Goal: Information Seeking & Learning: Learn about a topic

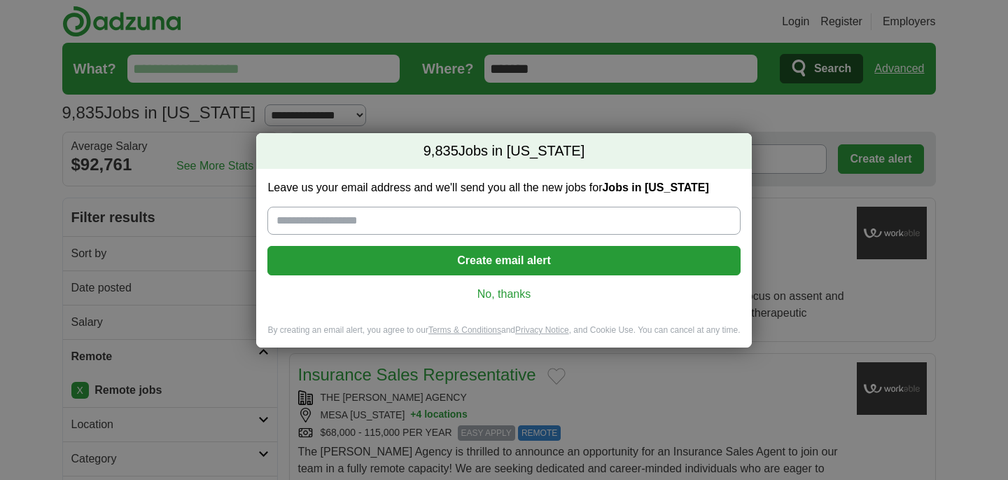
click at [503, 294] on link "No, thanks" at bounding box center [504, 293] width 450 height 15
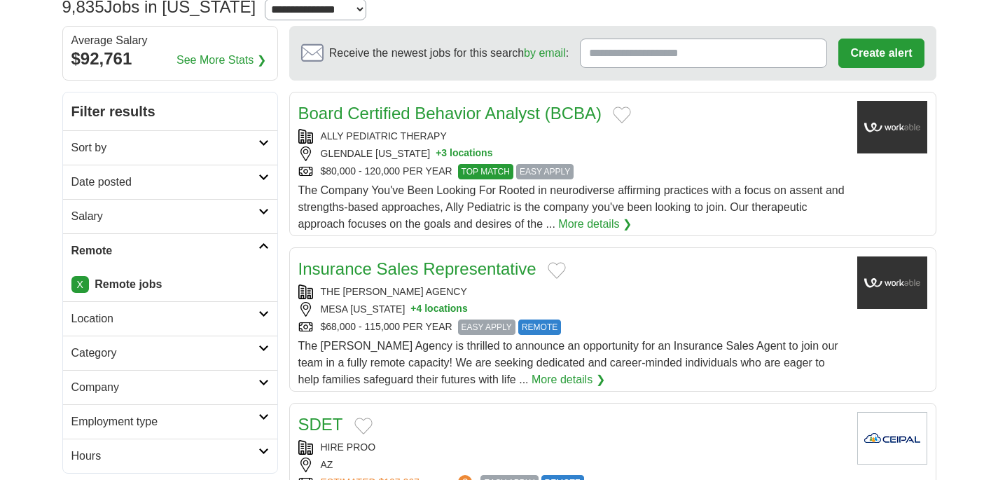
scroll to position [156, 0]
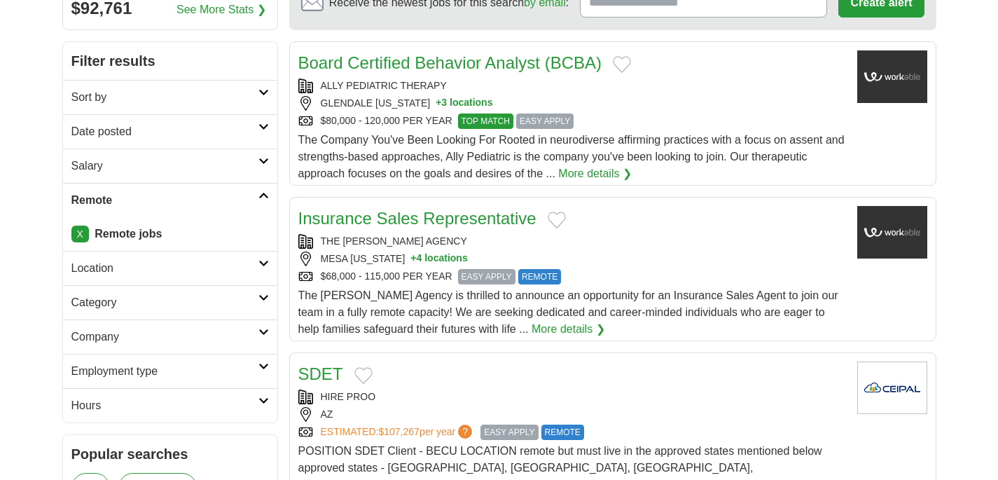
click at [174, 298] on h2 "Category" at bounding box center [164, 302] width 187 height 17
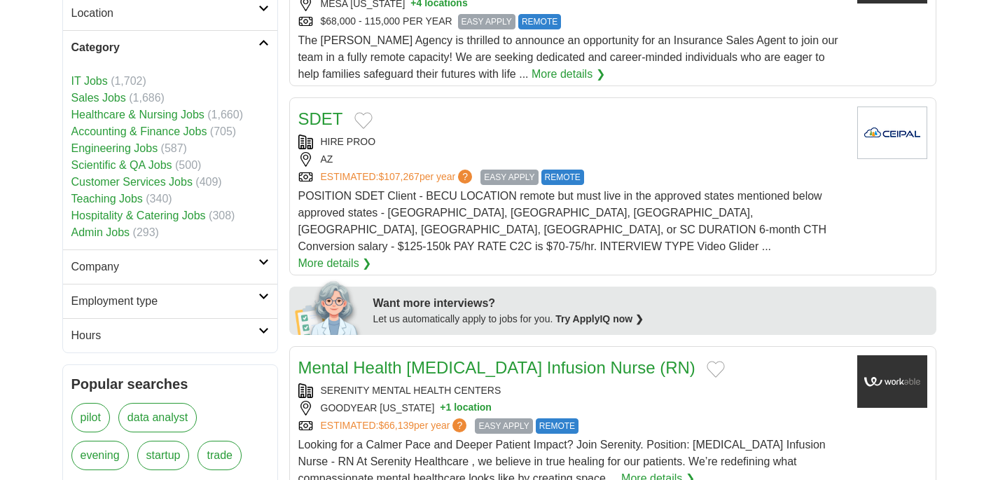
scroll to position [414, 0]
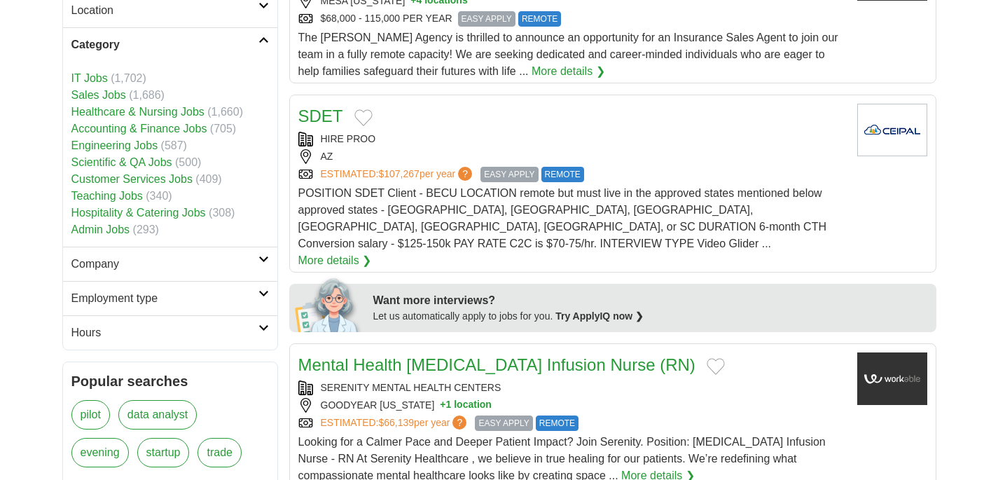
click at [117, 209] on link "Hospitality & Catering Jobs" at bounding box center [138, 213] width 134 height 12
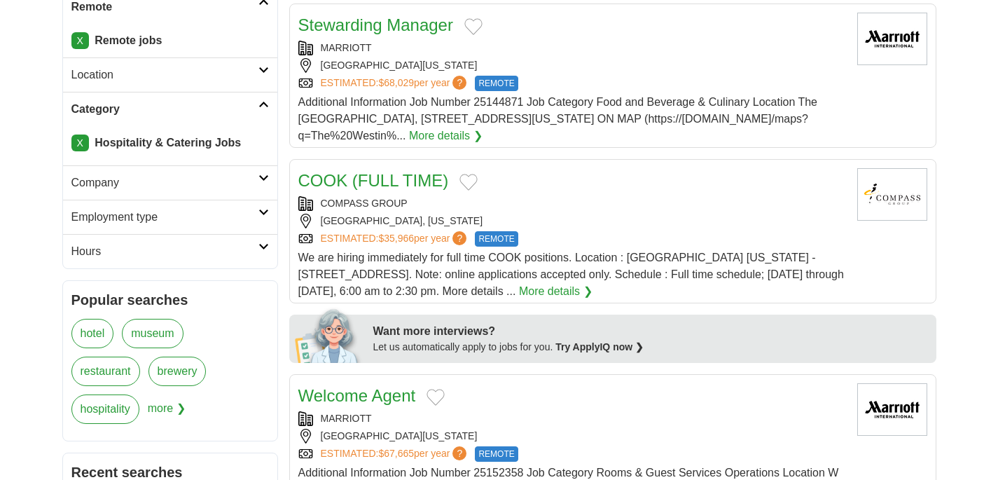
scroll to position [350, 0]
click at [77, 143] on link "X" at bounding box center [80, 142] width 18 height 17
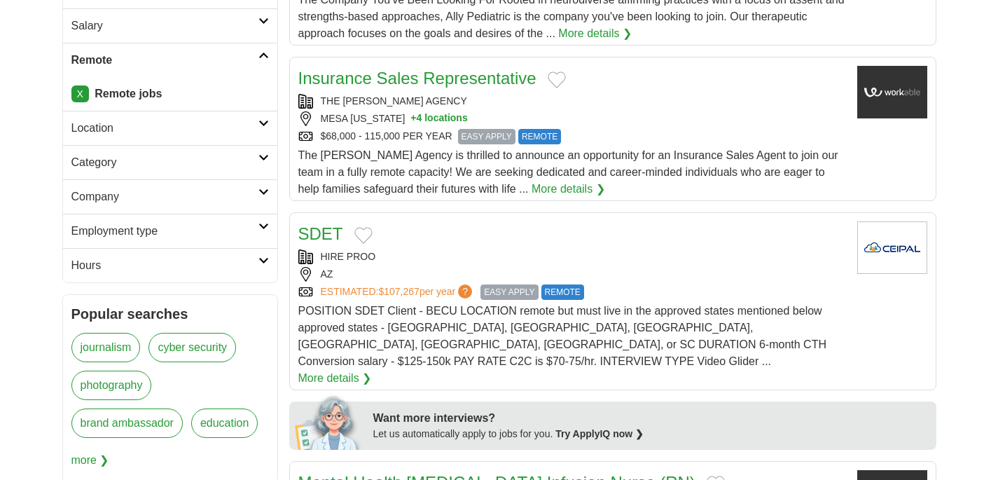
scroll to position [298, 0]
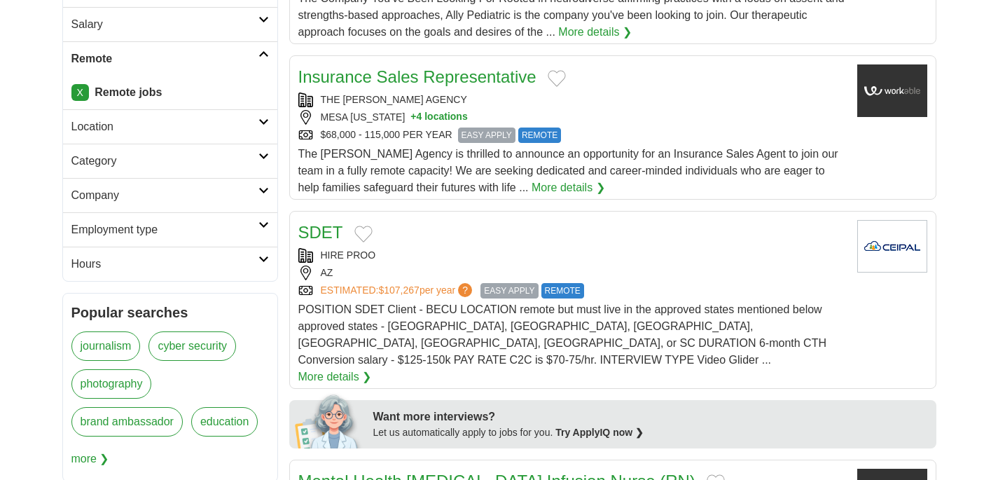
click at [257, 158] on h2 "Category" at bounding box center [164, 161] width 187 height 17
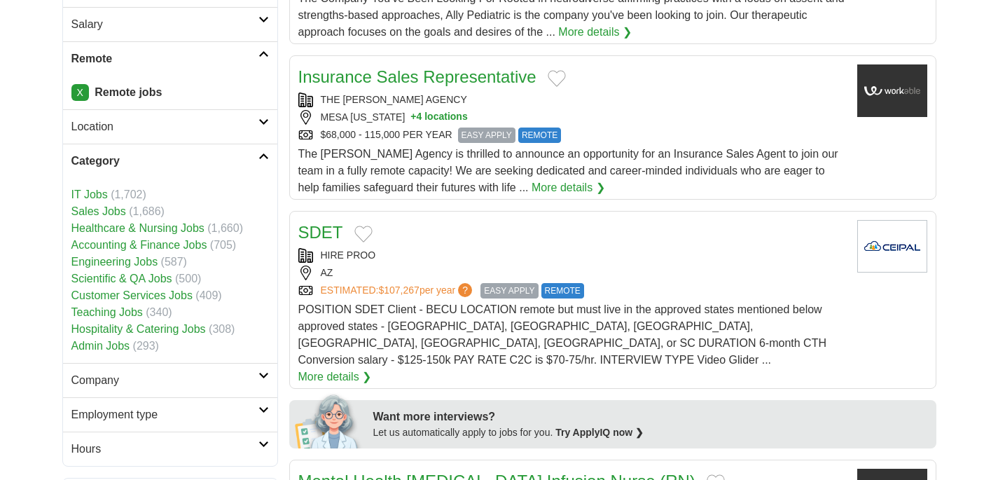
click at [116, 344] on link "Admin Jobs" at bounding box center [100, 346] width 59 height 12
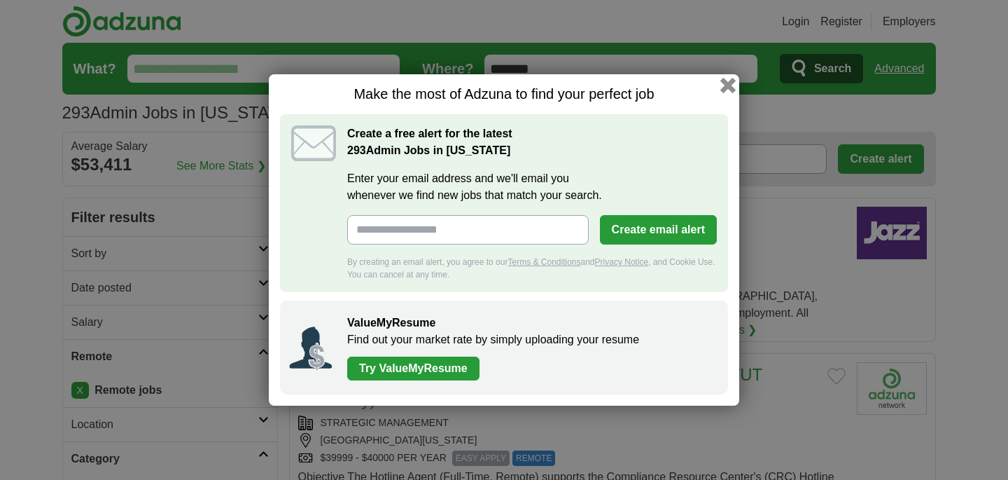
click at [727, 83] on button "button" at bounding box center [727, 85] width 15 height 15
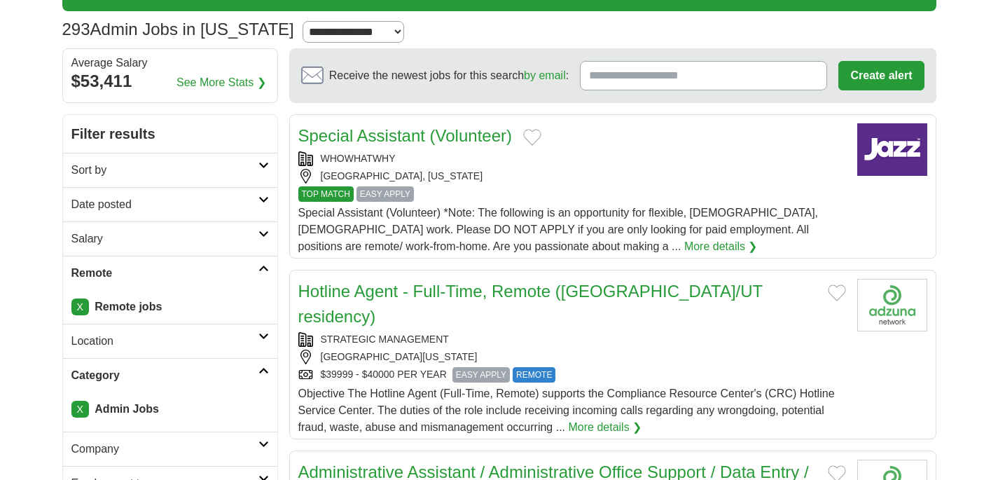
scroll to position [83, 0]
click at [175, 236] on h2 "Salary" at bounding box center [164, 238] width 187 height 17
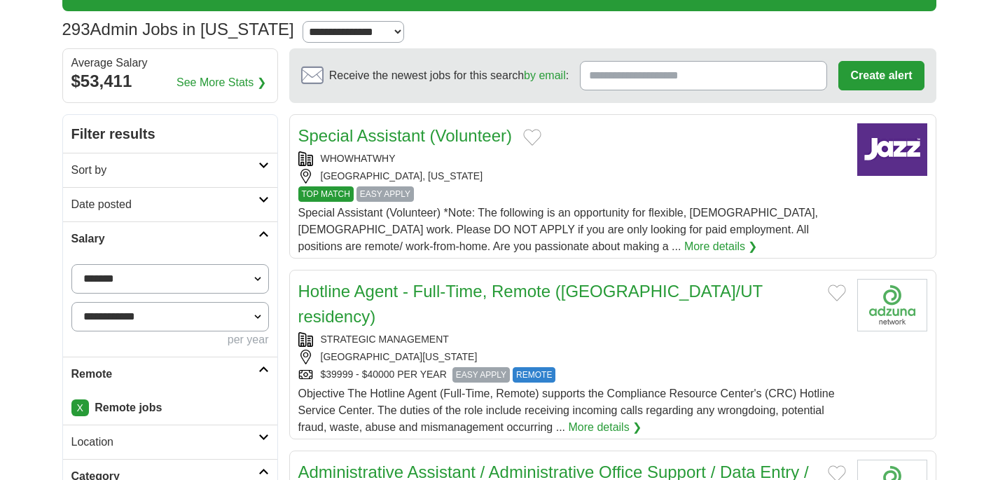
click at [175, 236] on h2 "Salary" at bounding box center [164, 238] width 187 height 17
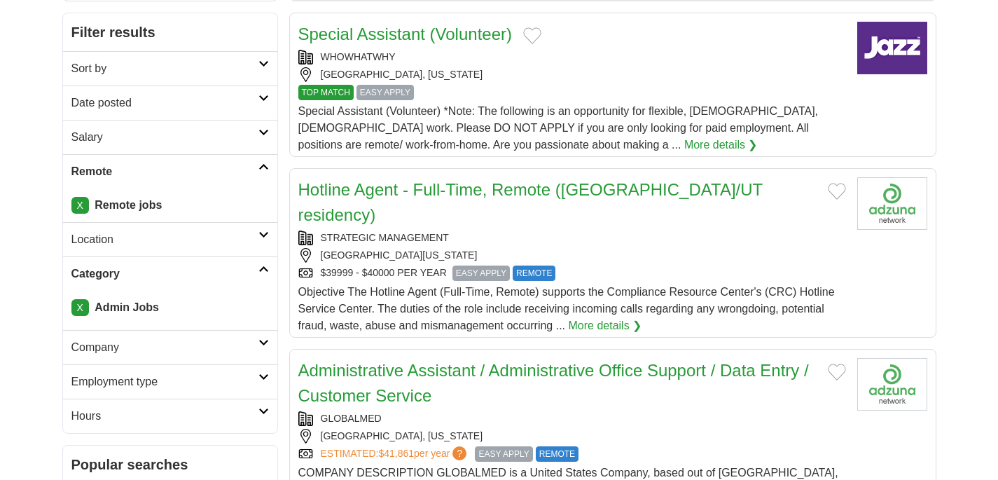
scroll to position [245, 0]
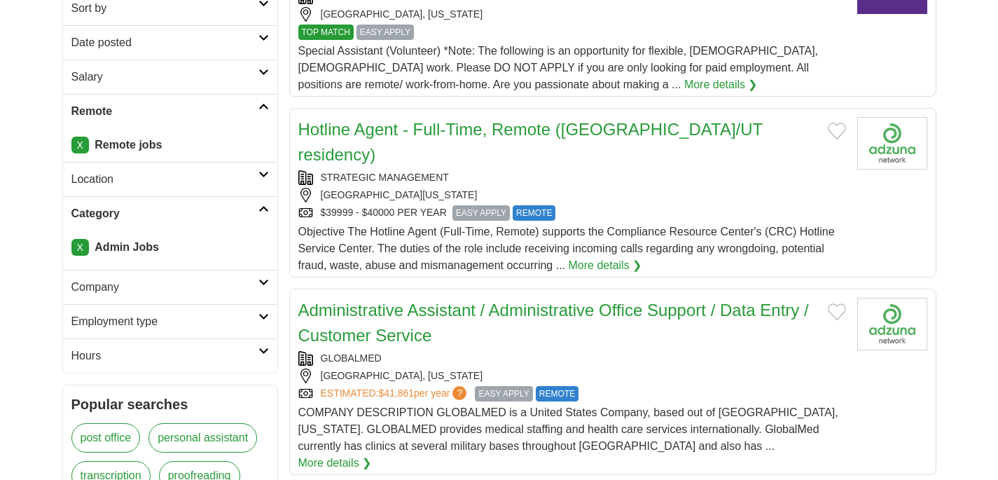
click at [177, 176] on h2 "Location" at bounding box center [164, 179] width 187 height 17
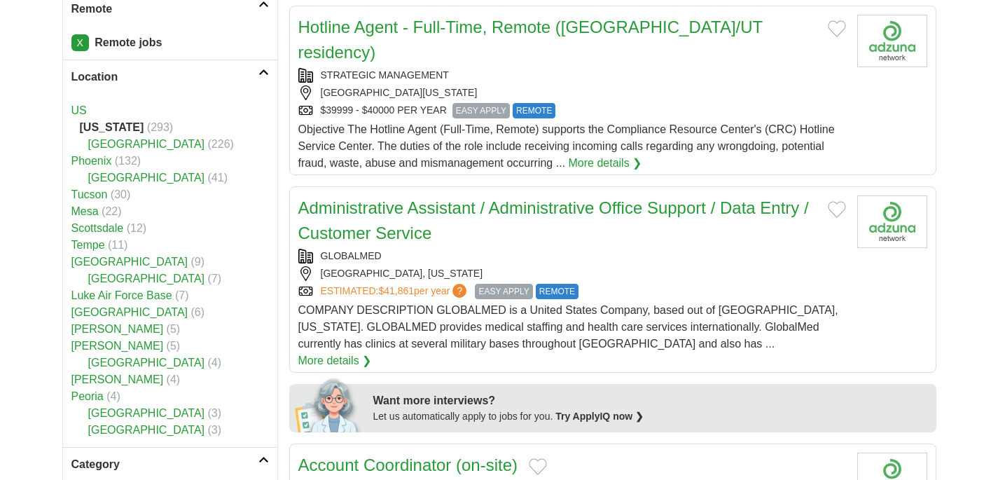
scroll to position [344, 0]
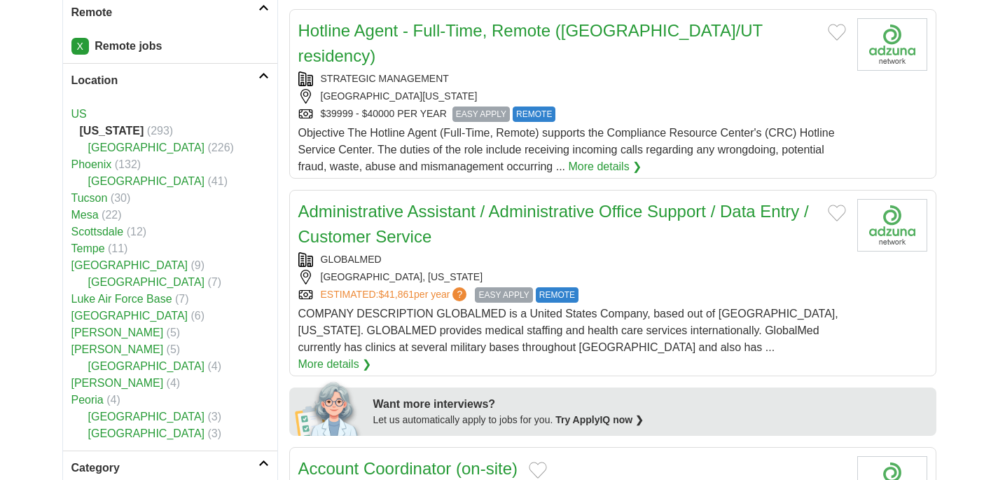
click at [190, 74] on h2 "Location" at bounding box center [164, 80] width 187 height 17
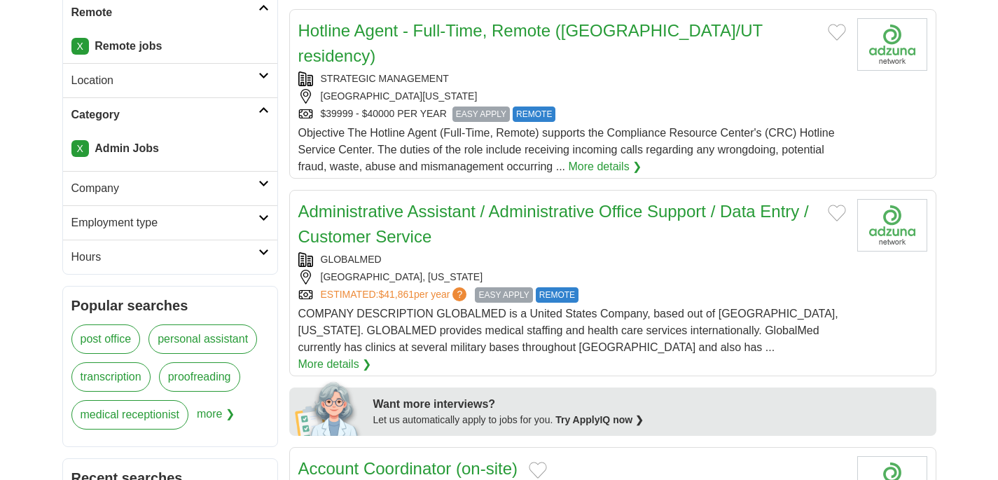
click at [167, 216] on h2 "Employment type" at bounding box center [164, 222] width 187 height 17
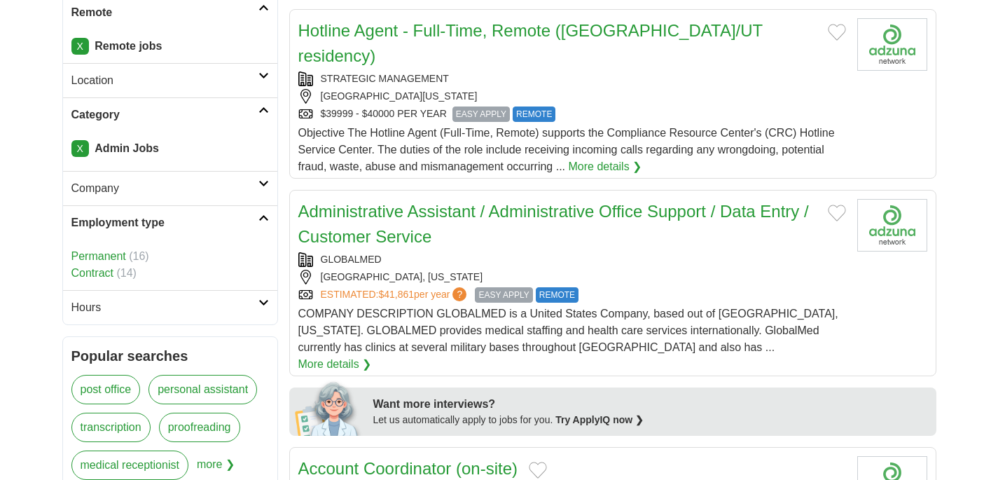
click at [150, 299] on h2 "Hours" at bounding box center [164, 307] width 187 height 17
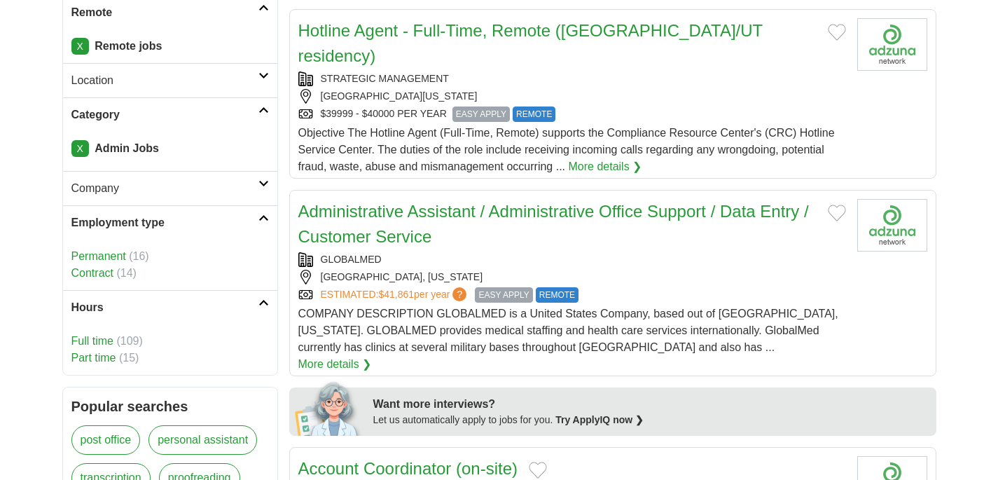
click at [104, 358] on link "Part time" at bounding box center [93, 357] width 45 height 12
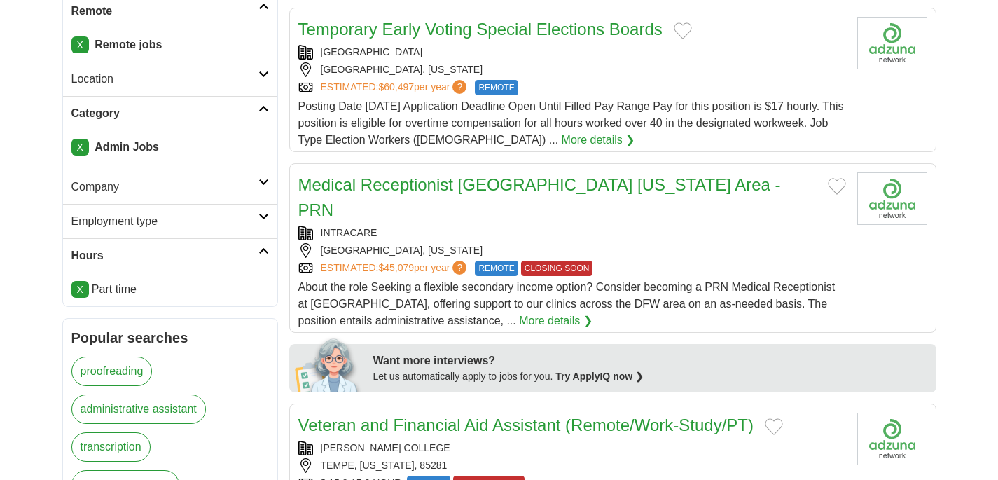
scroll to position [347, 0]
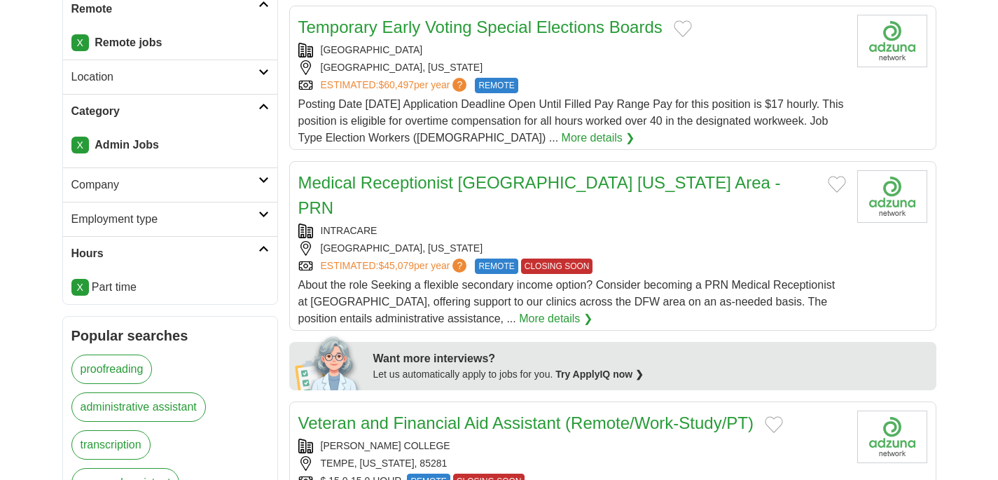
click at [629, 27] on link "Temporary Early Voting Special Elections Boards" at bounding box center [480, 27] width 364 height 19
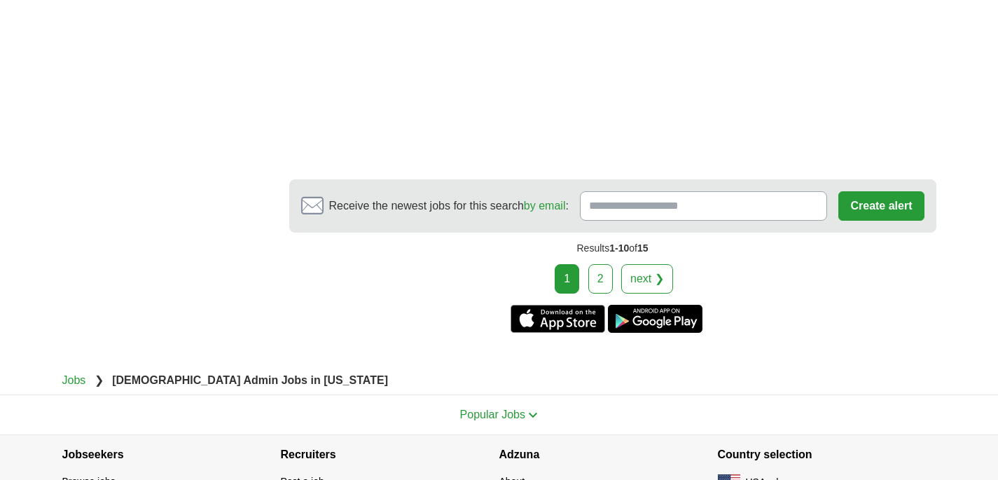
scroll to position [2328, 0]
click at [602, 263] on link "2" at bounding box center [600, 277] width 25 height 29
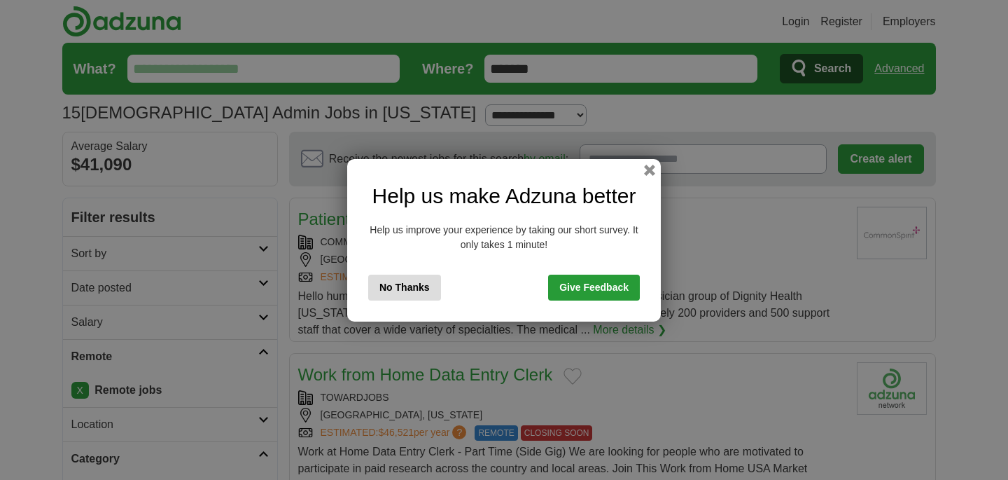
click at [400, 277] on button "No Thanks" at bounding box center [404, 287] width 73 height 26
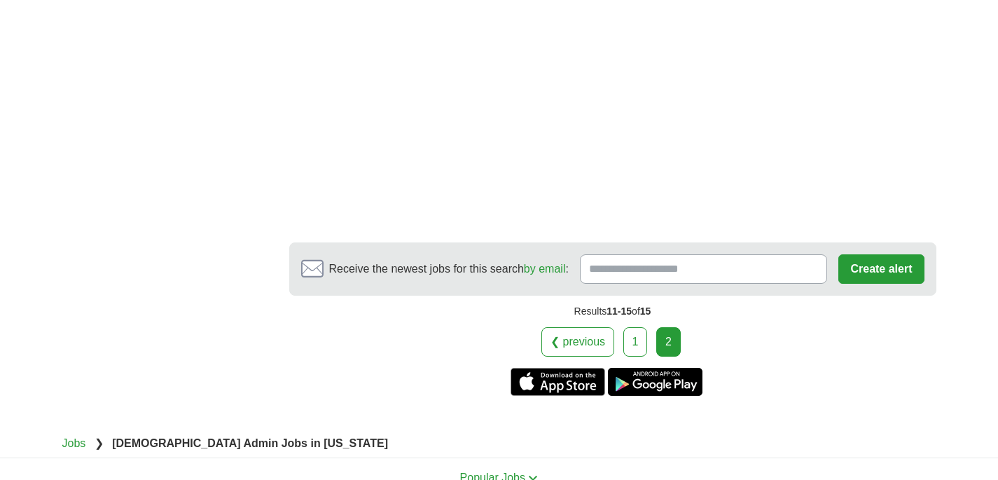
scroll to position [1563, 0]
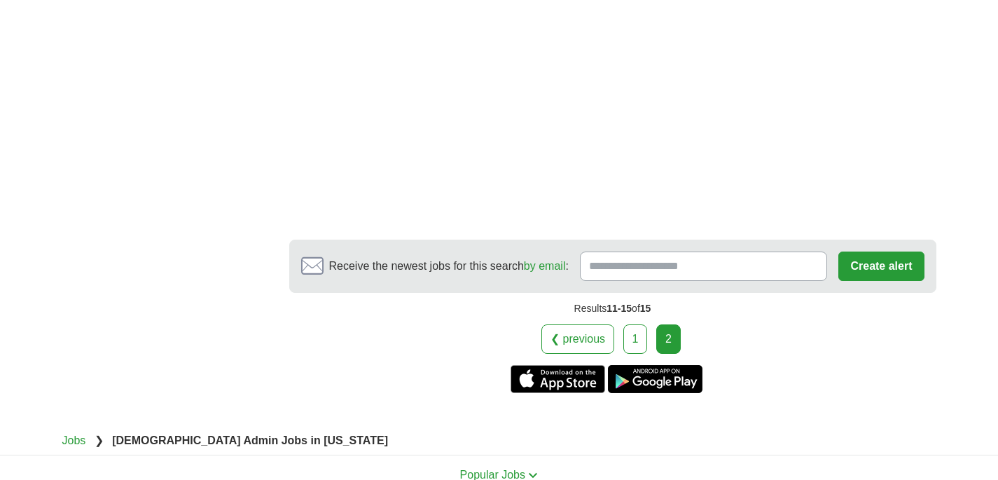
click at [583, 324] on link "❮ previous" at bounding box center [577, 338] width 73 height 29
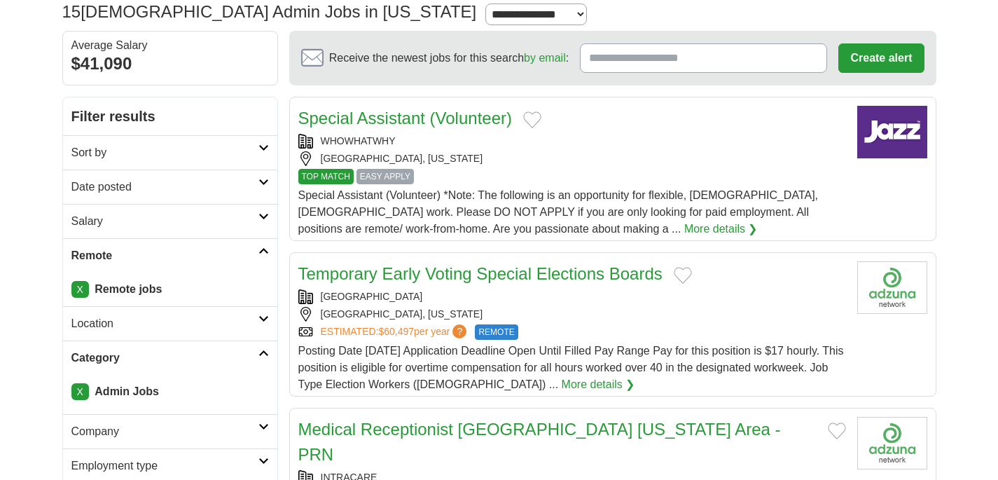
scroll to position [282, 0]
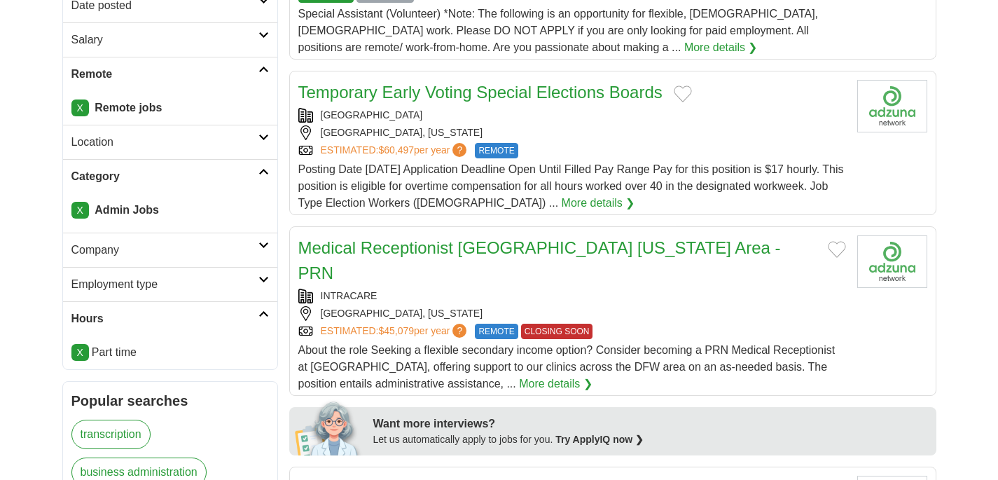
click at [76, 205] on link "X" at bounding box center [80, 210] width 18 height 17
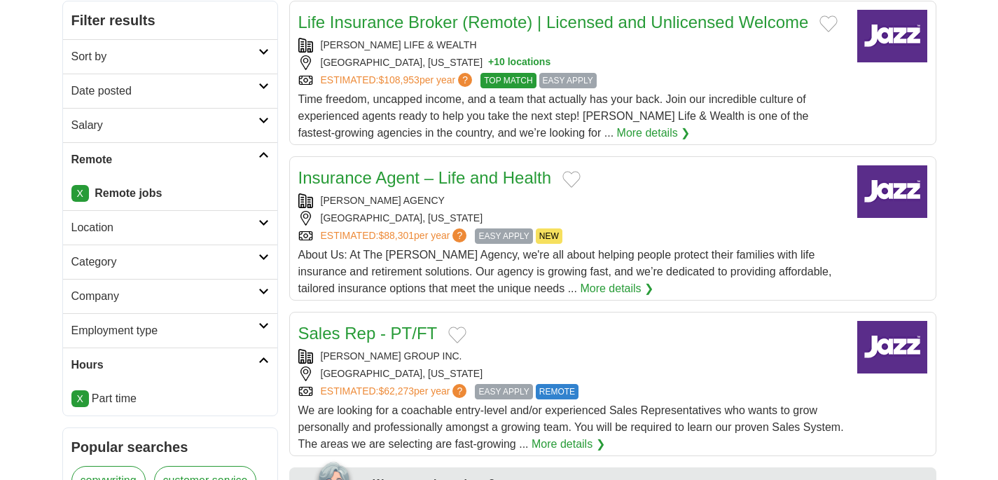
scroll to position [208, 0]
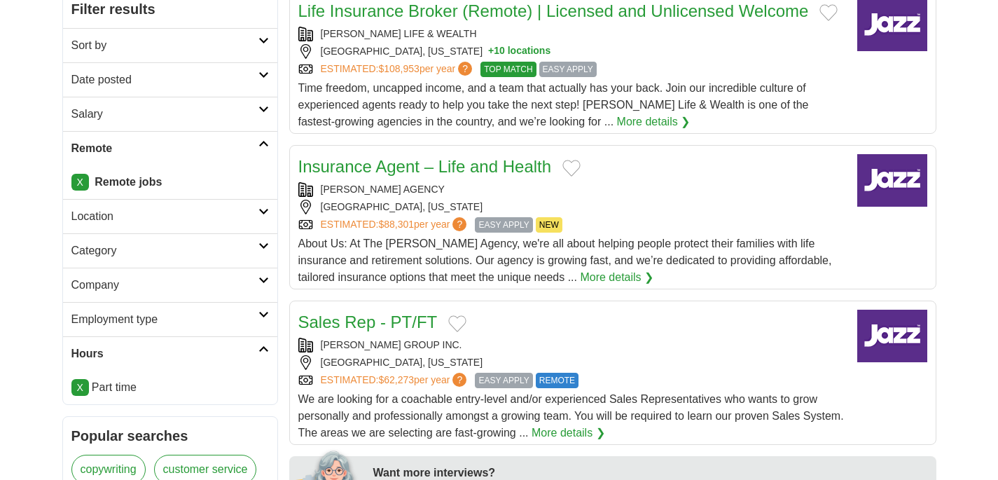
click at [266, 242] on icon at bounding box center [263, 245] width 11 height 7
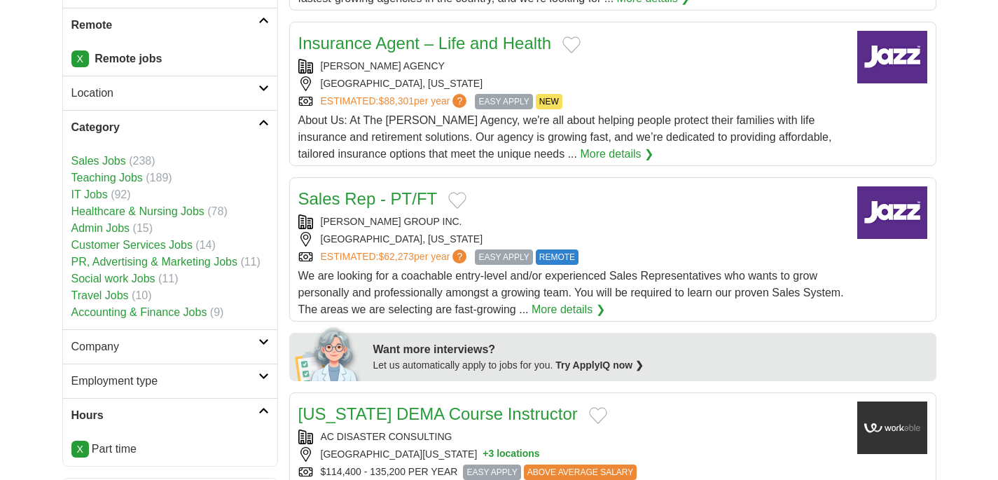
scroll to position [334, 0]
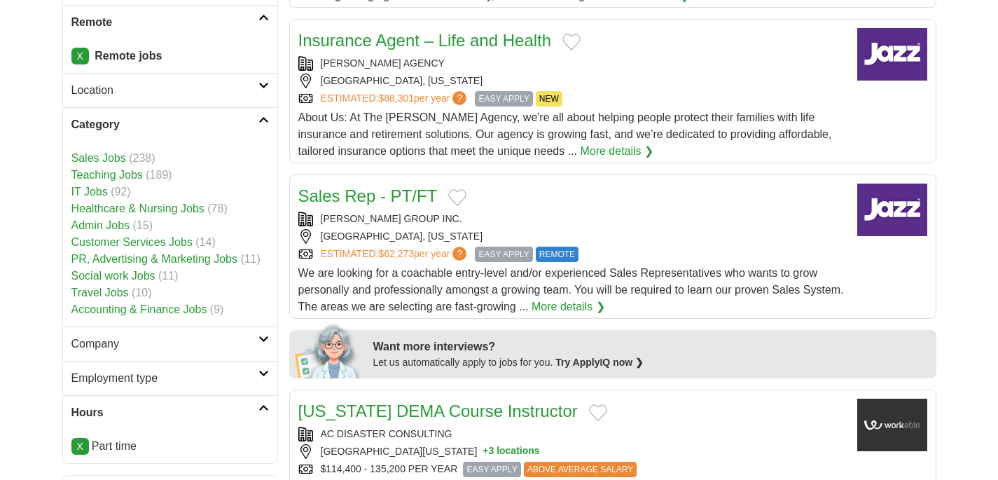
click at [106, 246] on link "Customer Services Jobs" at bounding box center [131, 242] width 121 height 12
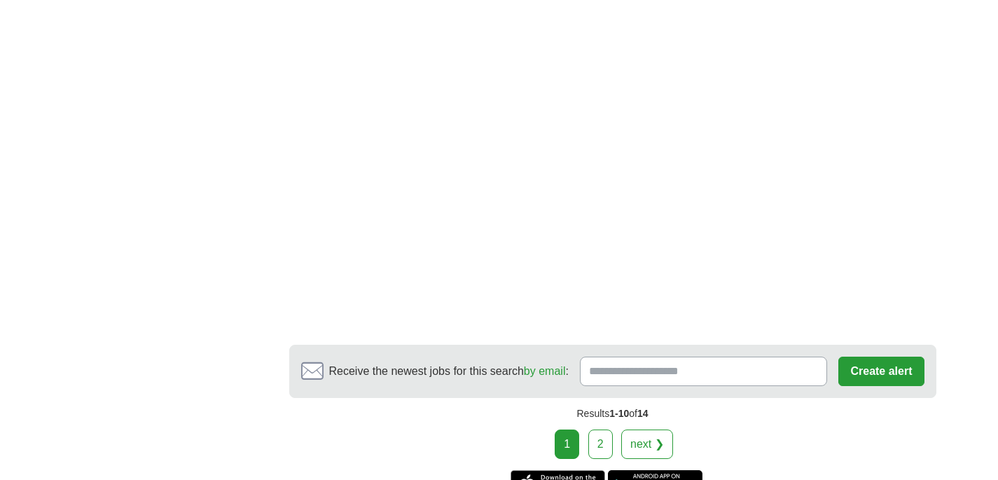
scroll to position [2316, 0]
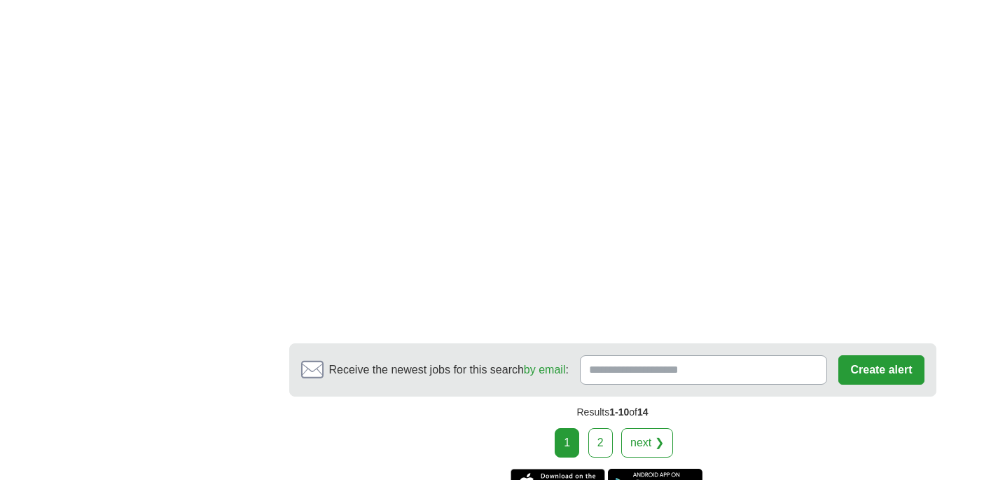
click at [604, 428] on link "2" at bounding box center [600, 442] width 25 height 29
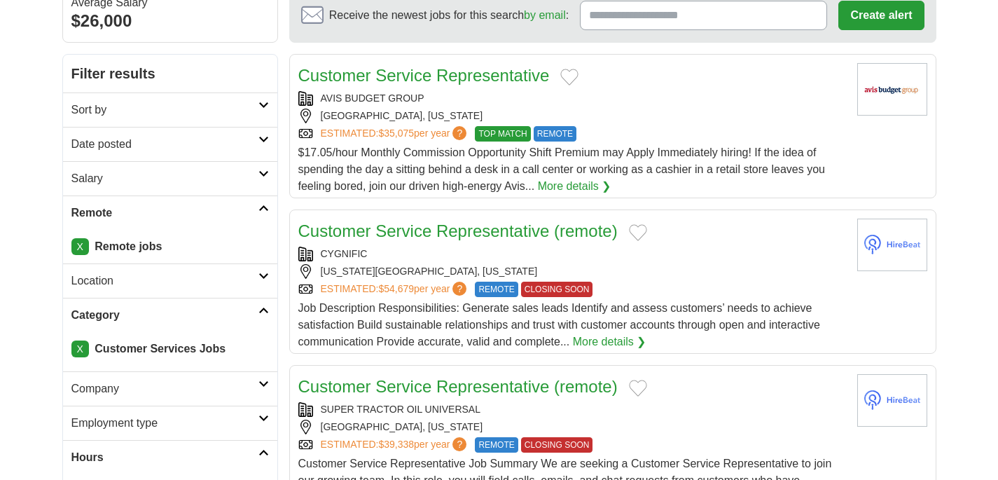
scroll to position [235, 0]
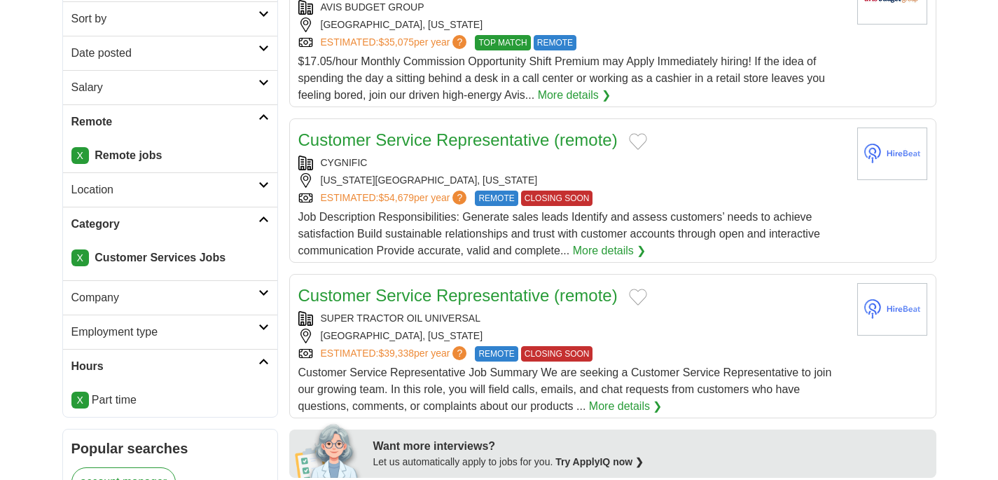
click at [81, 257] on link "X" at bounding box center [80, 257] width 18 height 17
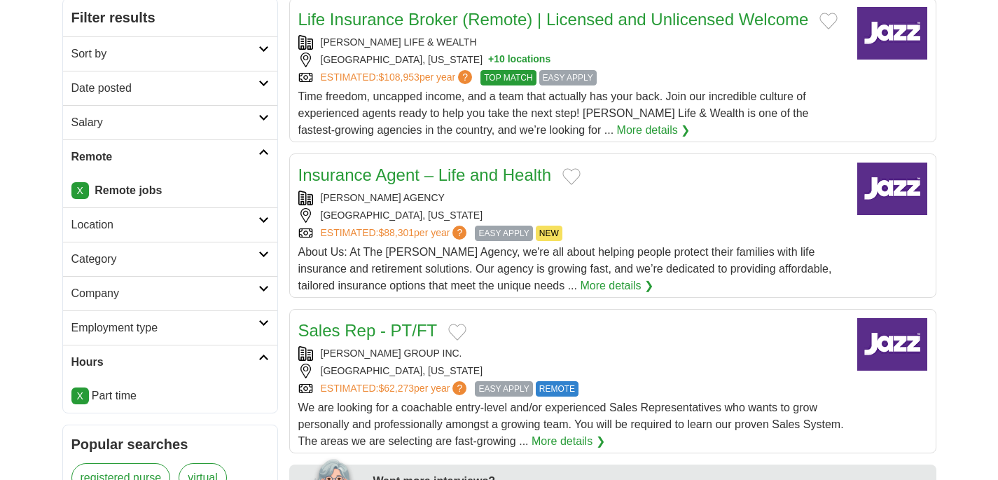
scroll to position [199, 0]
click at [265, 259] on link "Category" at bounding box center [170, 259] width 214 height 34
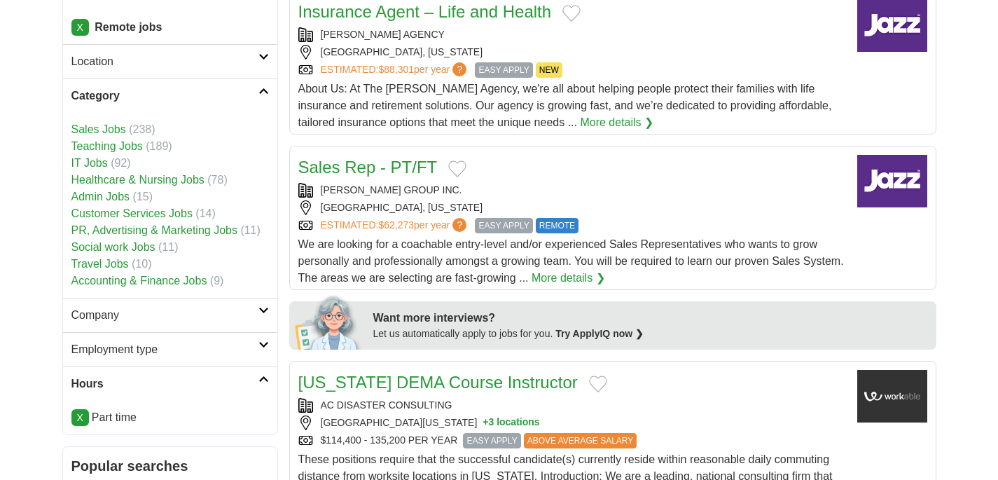
scroll to position [364, 0]
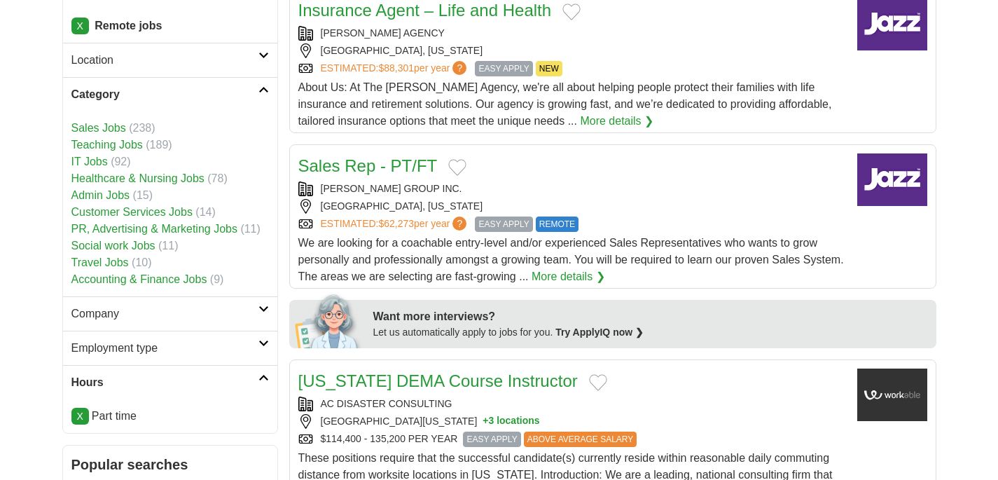
click at [109, 263] on link "Travel Jobs" at bounding box center [99, 262] width 57 height 12
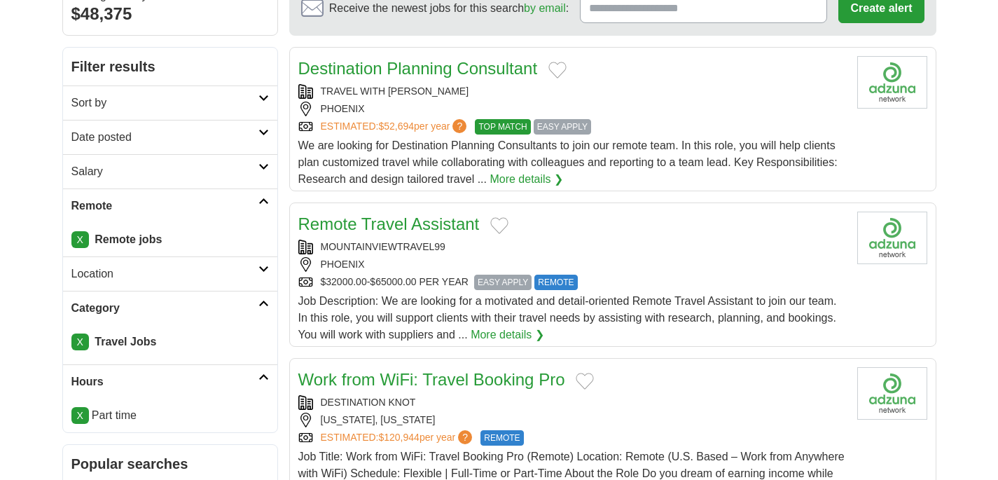
scroll to position [153, 0]
